Goal: Task Accomplishment & Management: Use online tool/utility

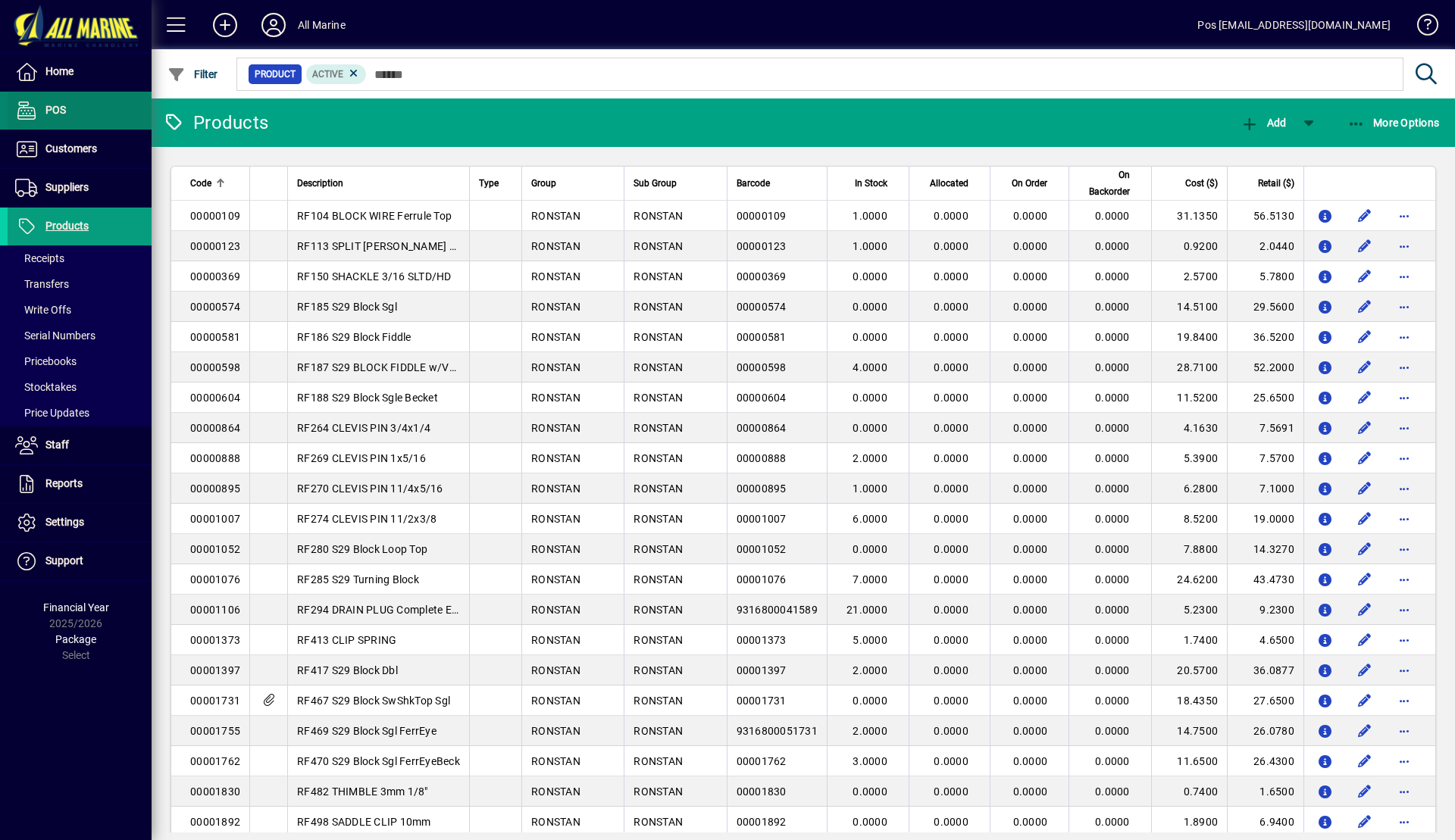
click at [53, 109] on span "POS" at bounding box center [56, 110] width 20 height 12
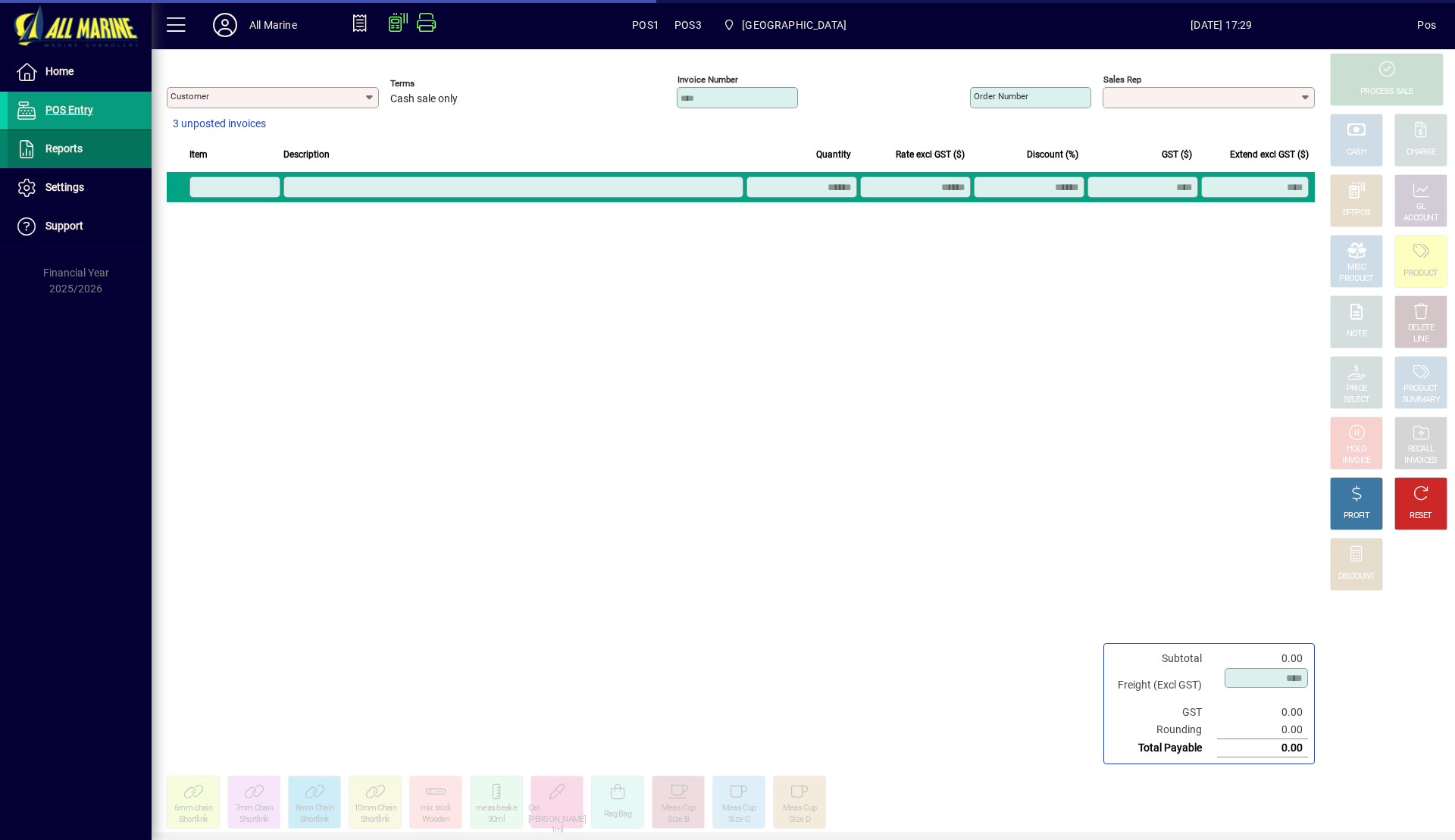
click at [97, 155] on span at bounding box center [80, 149] width 144 height 36
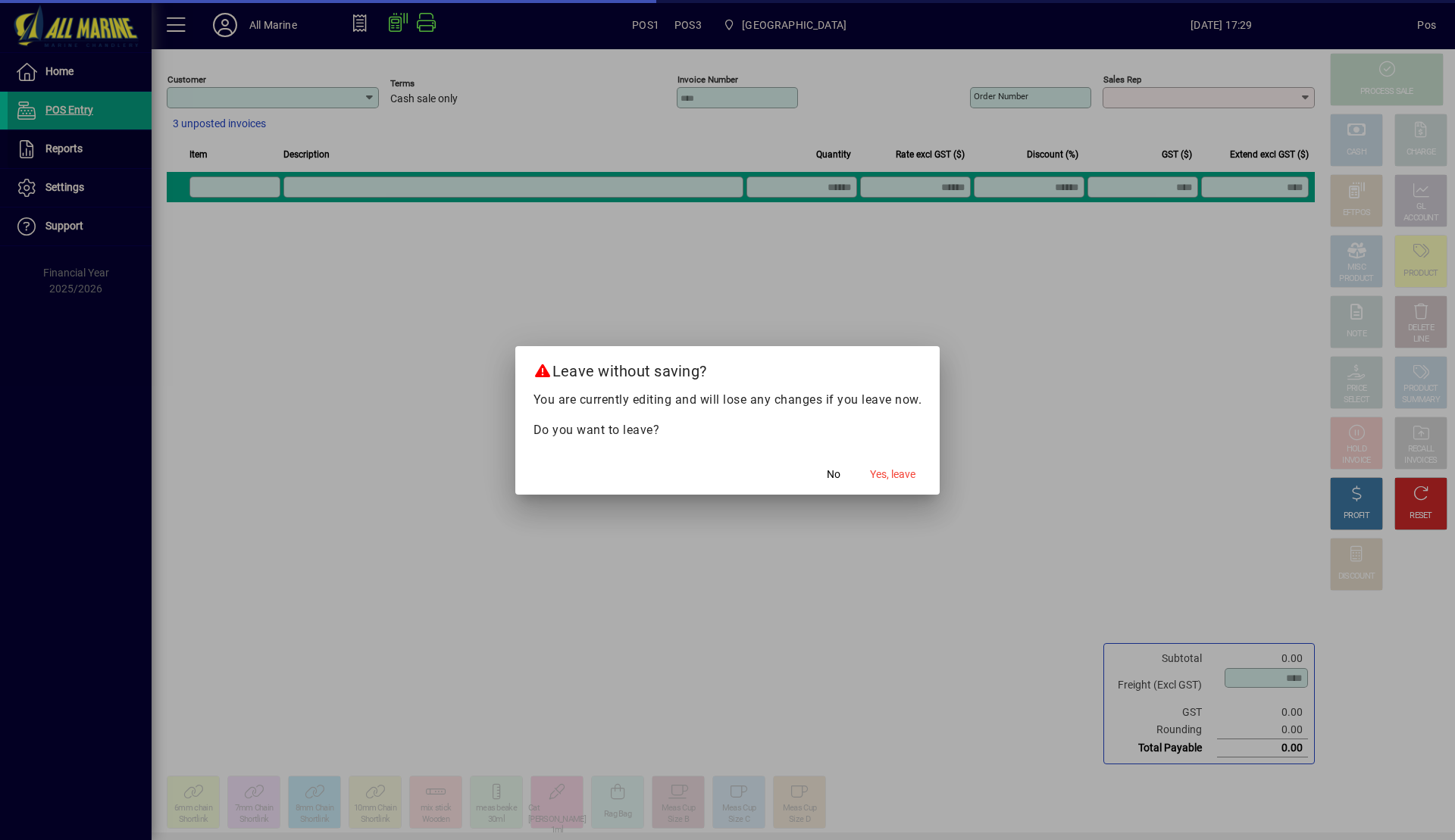
type input "**********"
click at [905, 491] on span "button" at bounding box center [892, 474] width 57 height 36
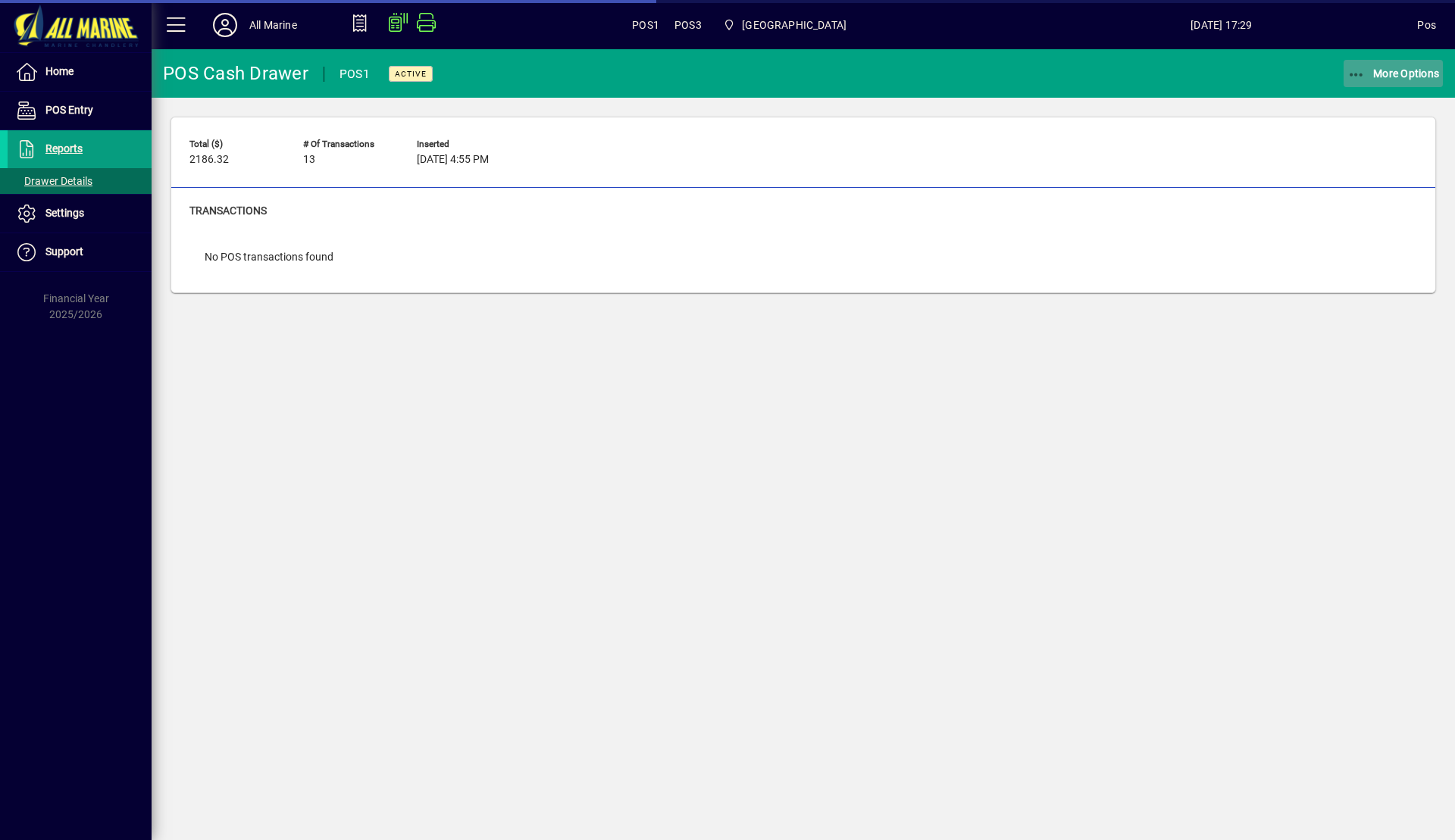
click at [1369, 77] on span "More Options" at bounding box center [1394, 73] width 93 height 12
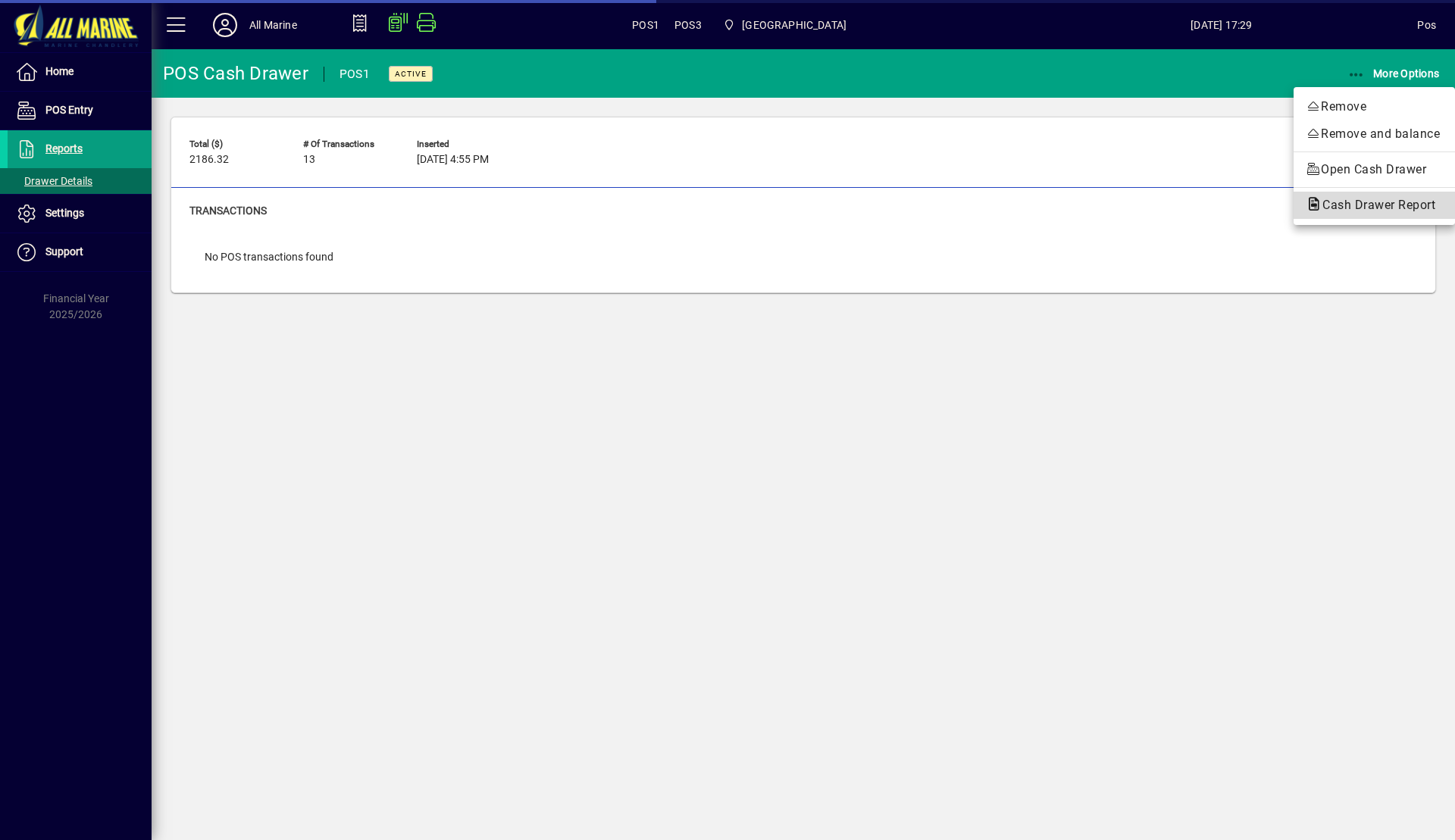
click at [1368, 209] on span "Cash Drawer Report" at bounding box center [1374, 204] width 137 height 15
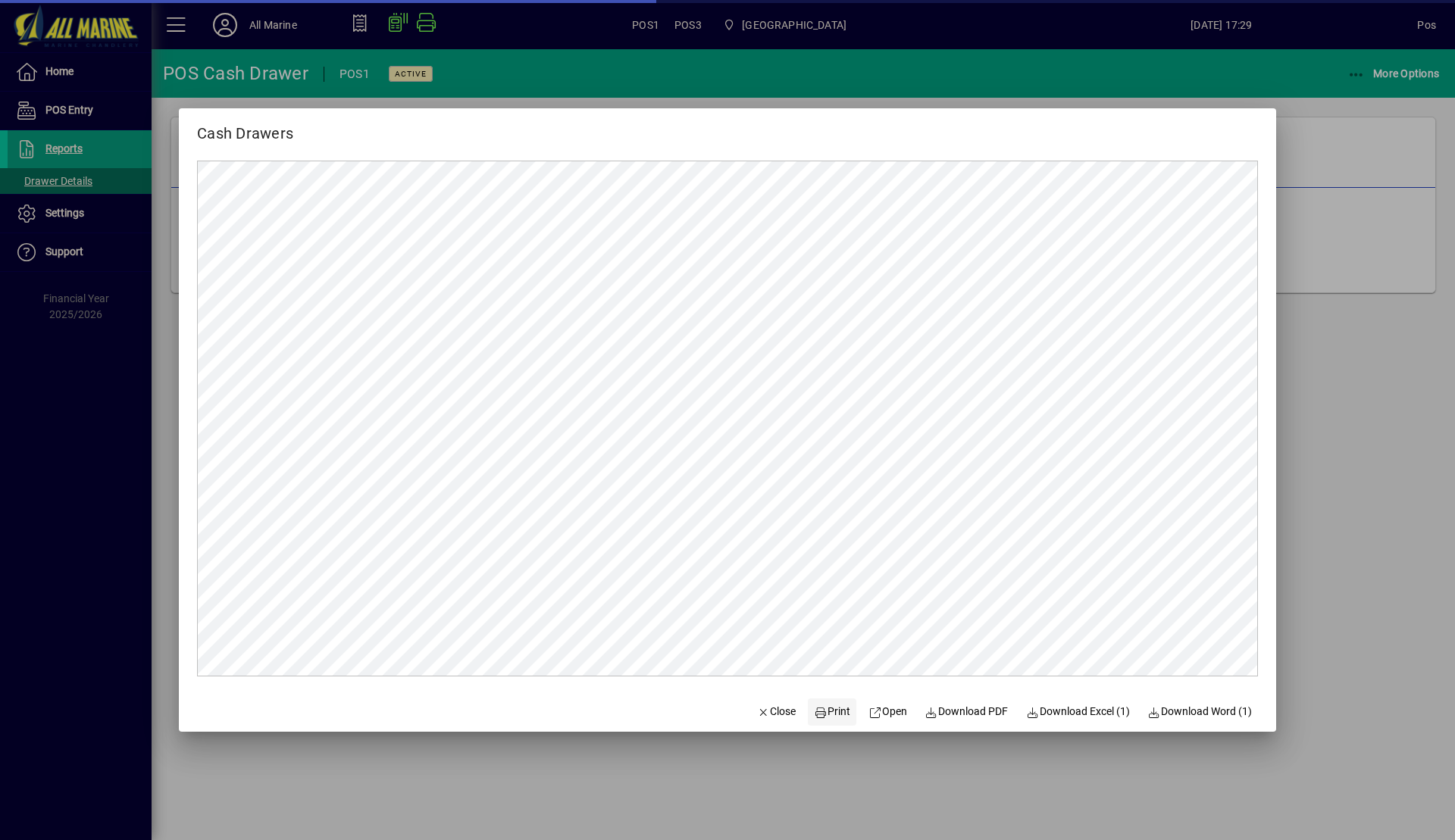
click at [830, 718] on span "Print" at bounding box center [832, 712] width 36 height 16
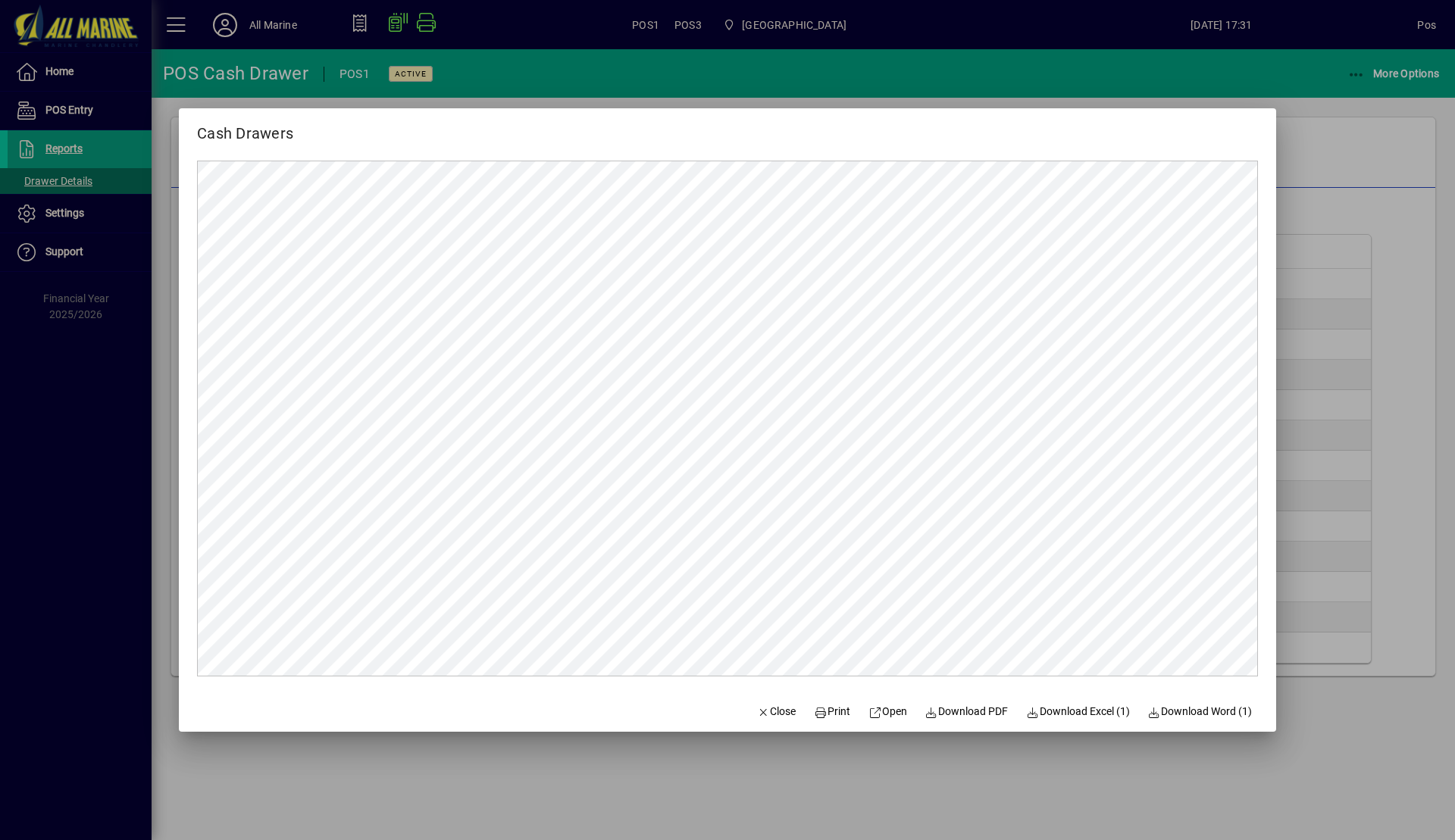
click at [1340, 134] on div at bounding box center [728, 420] width 1455 height 840
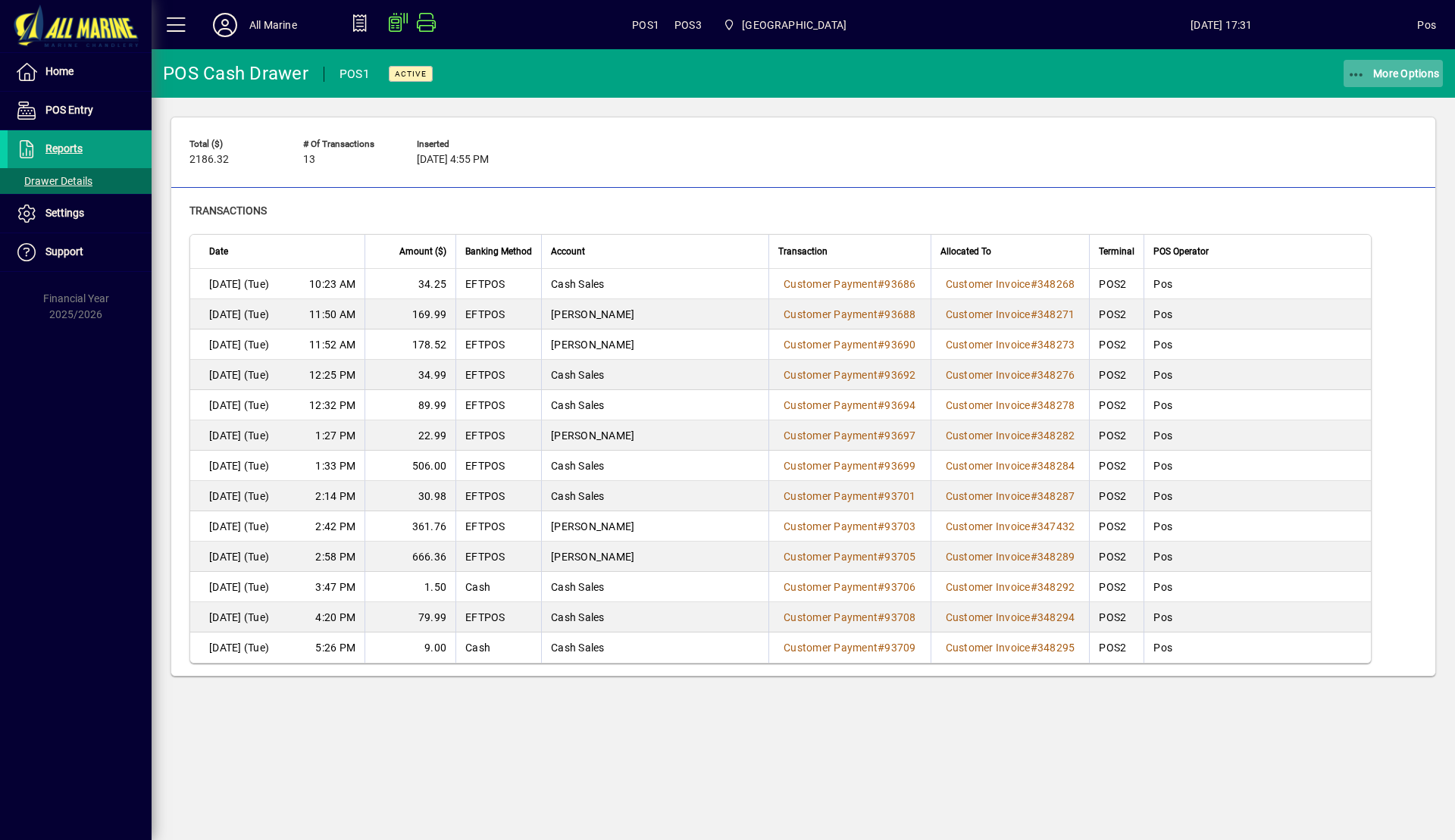
click at [1372, 74] on span "More Options" at bounding box center [1394, 73] width 93 height 12
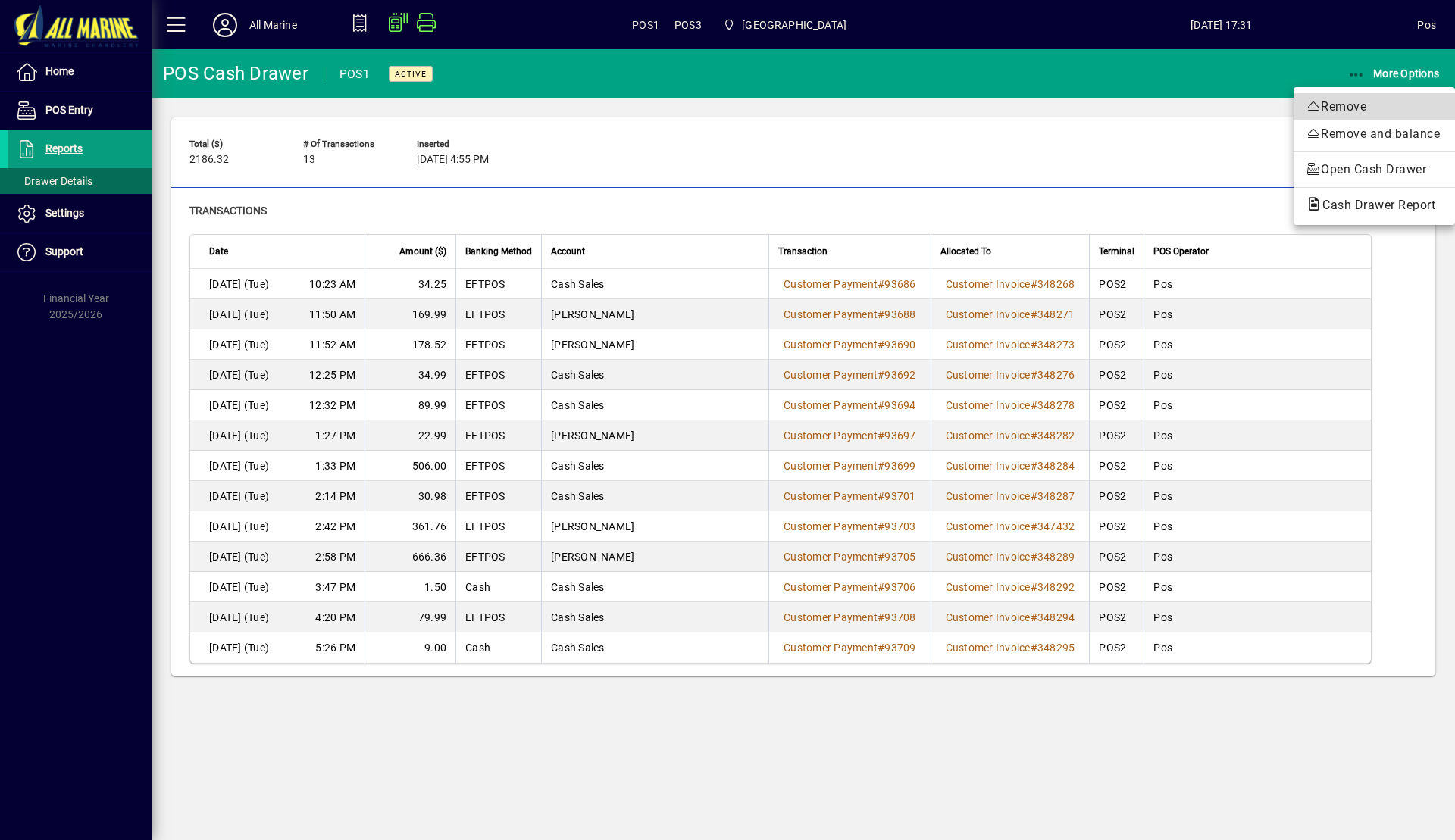
click at [1346, 111] on span "Remove" at bounding box center [1374, 106] width 137 height 18
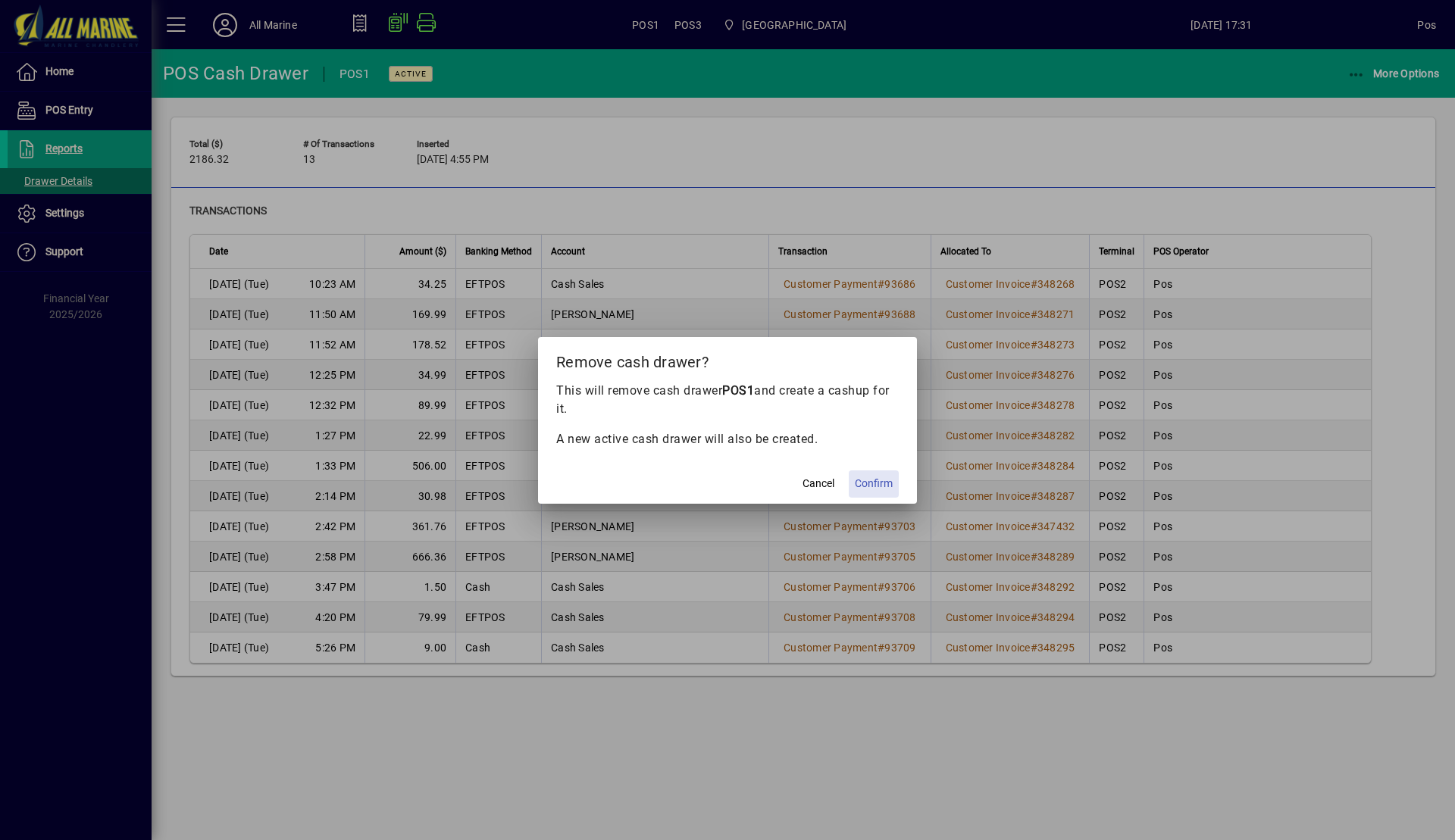
click at [869, 486] on span "Confirm" at bounding box center [874, 484] width 38 height 16
